Goal: Information Seeking & Learning: Find specific fact

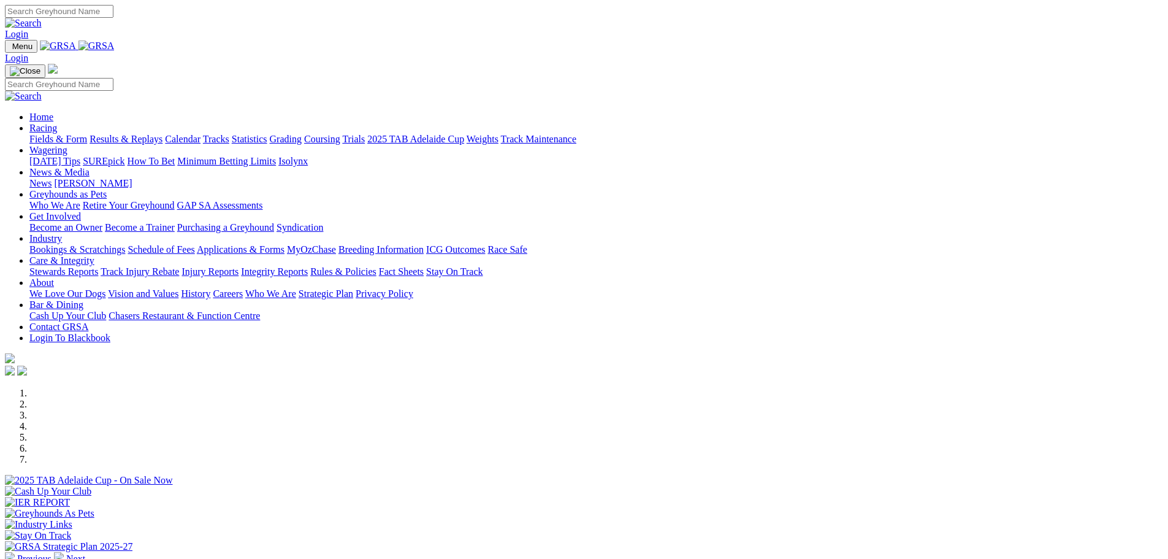
click at [267, 134] on link "Statistics" at bounding box center [250, 139] width 36 height 10
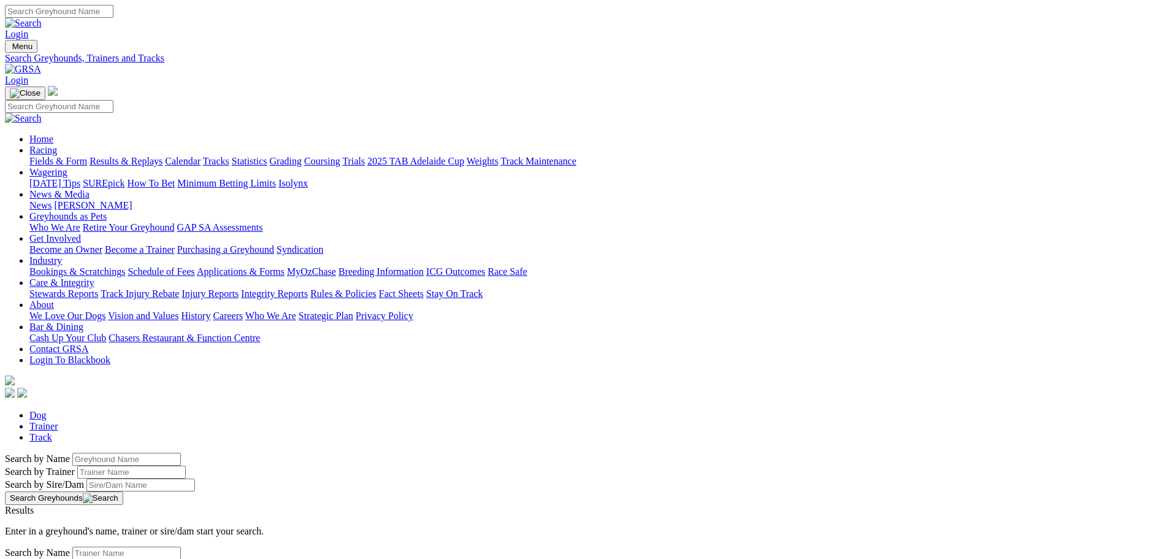
click at [181, 453] on input "Search by Greyhound name" at bounding box center [126, 459] width 109 height 13
type input "[PERSON_NAME] dakota"
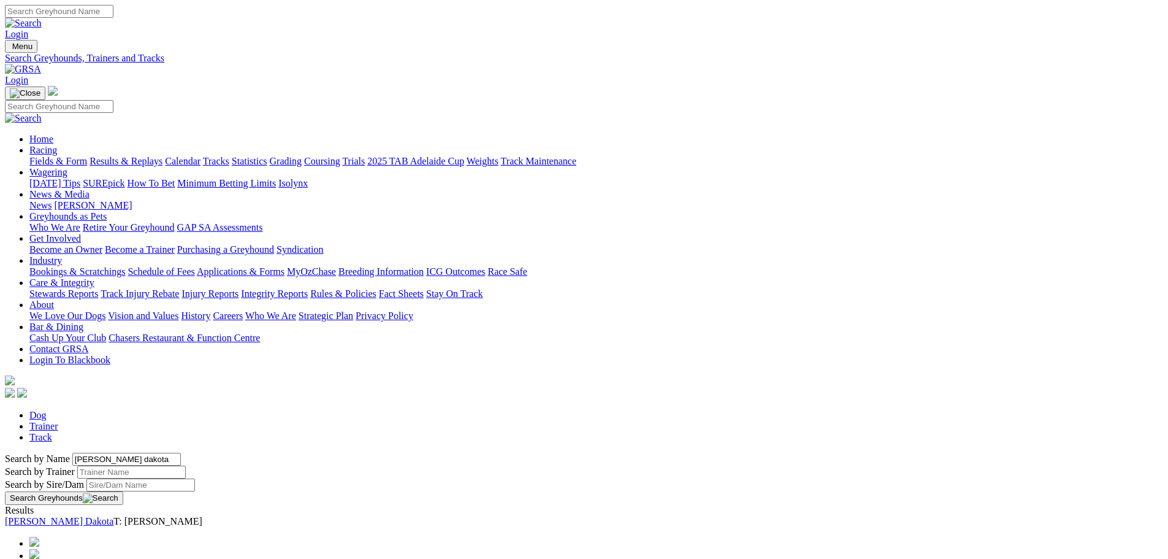
click at [113, 516] on link "[PERSON_NAME] Dakota" at bounding box center [59, 521] width 109 height 10
click at [181, 453] on input "[PERSON_NAME] dakota" at bounding box center [126, 459] width 109 height 13
type input "d"
type input "wicket"
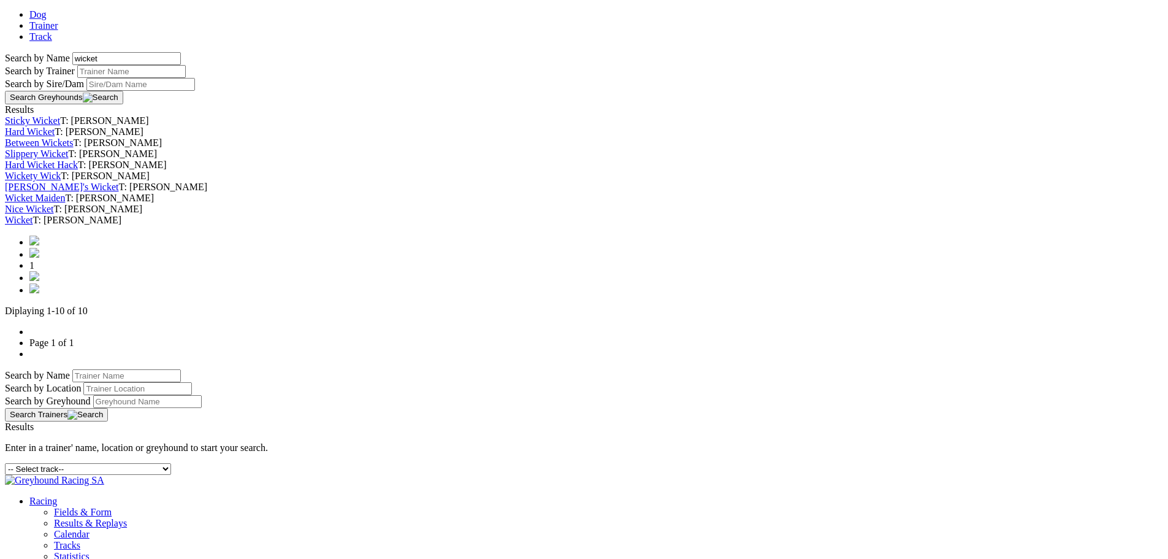
scroll to position [429, 0]
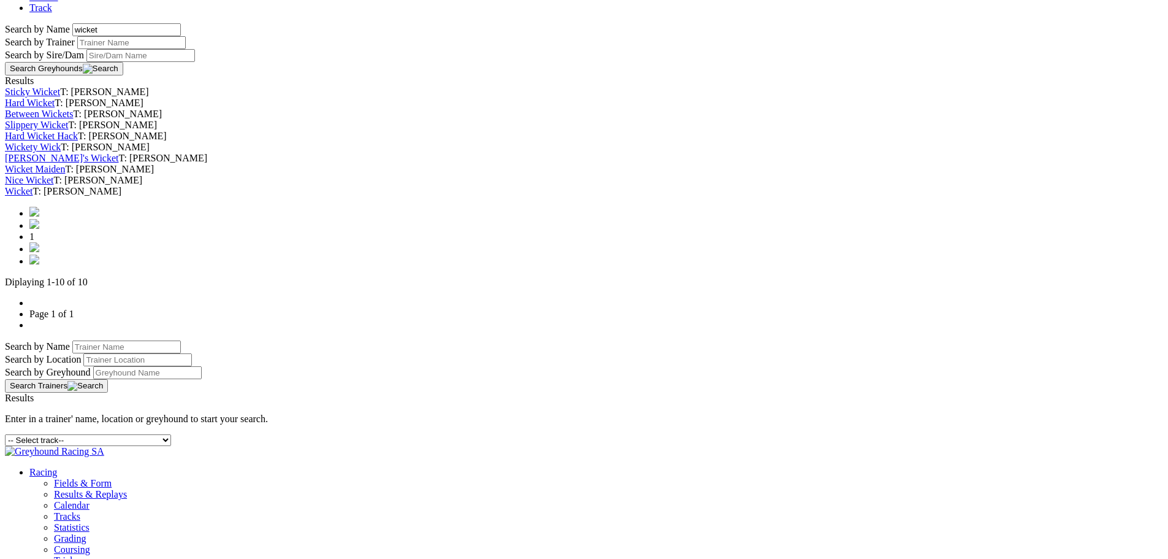
click at [33, 196] on link "Wicket" at bounding box center [19, 191] width 28 height 10
